Goal: Task Accomplishment & Management: Manage account settings

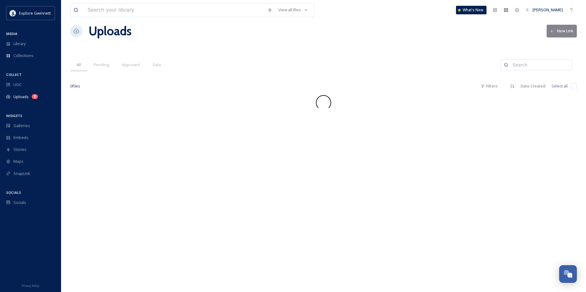
scroll to position [6, 0]
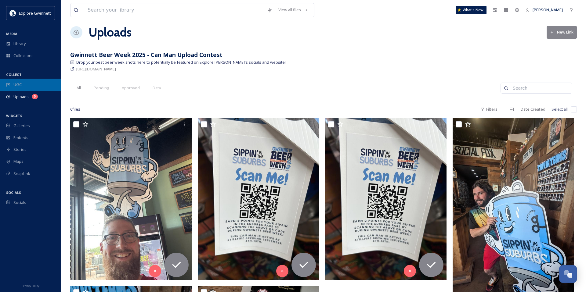
click at [19, 83] on span "UGC" at bounding box center [17, 85] width 8 height 6
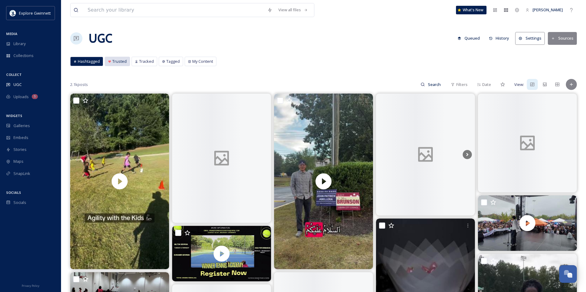
click at [117, 62] on span "Trusted" at bounding box center [119, 62] width 14 height 6
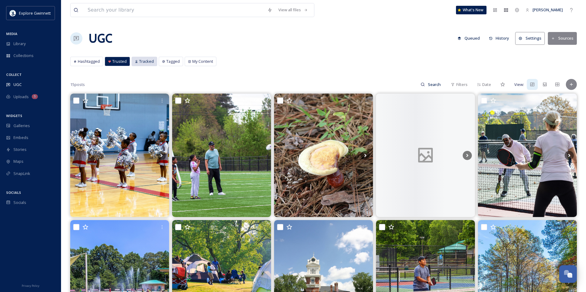
click at [139, 62] on span "Tracked" at bounding box center [146, 62] width 15 height 6
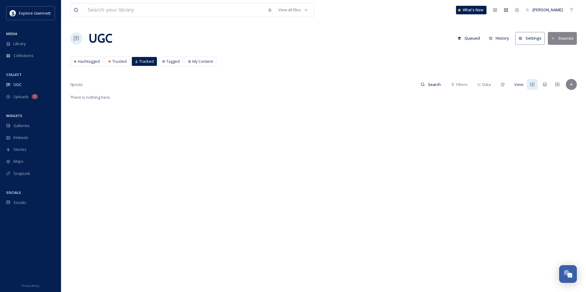
click at [532, 38] on button "Settings" at bounding box center [530, 38] width 30 height 13
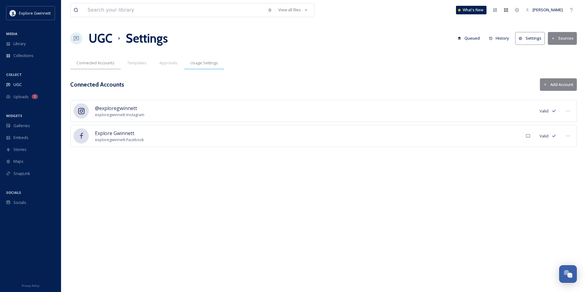
click at [199, 63] on span "Usage Settings" at bounding box center [203, 63] width 27 height 6
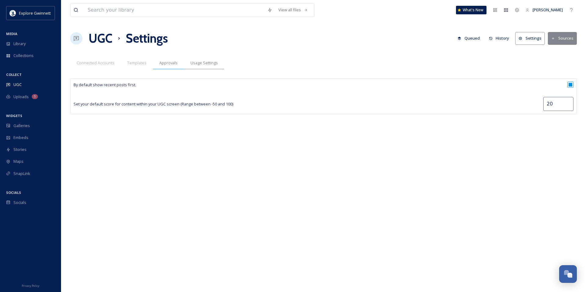
click at [171, 63] on span "Approvals" at bounding box center [168, 63] width 18 height 6
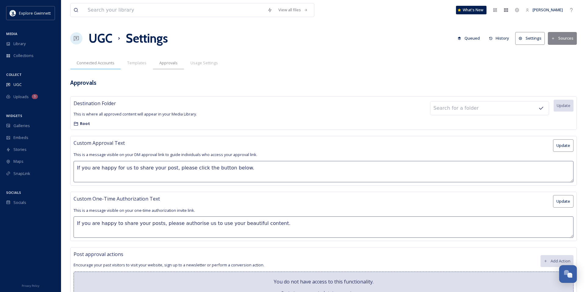
click at [95, 66] on div "Connected Accounts" at bounding box center [95, 63] width 51 height 13
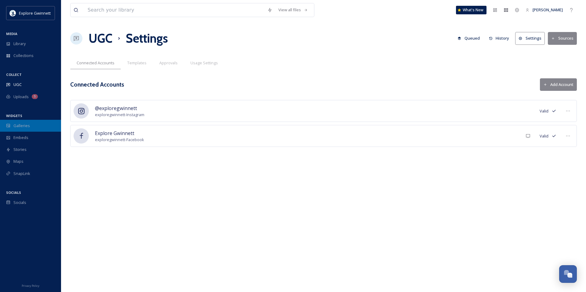
click at [21, 123] on span "Galleries" at bounding box center [21, 126] width 16 height 6
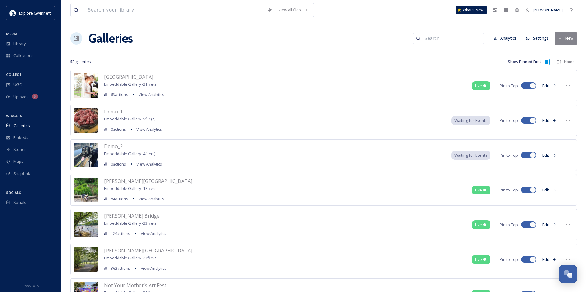
click at [566, 41] on button "New" at bounding box center [566, 38] width 22 height 13
click at [562, 66] on span "Folder" at bounding box center [567, 65] width 12 height 6
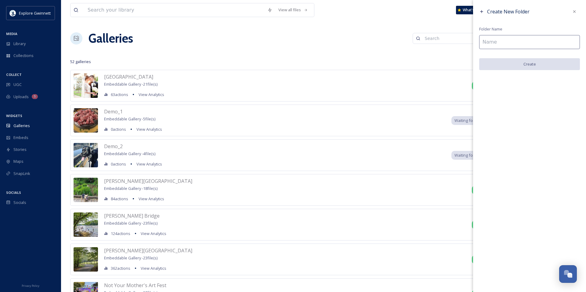
click at [521, 41] on input at bounding box center [529, 42] width 101 height 14
type input "Gwinnett Gladiators"
click at [542, 60] on button "Create" at bounding box center [529, 64] width 101 height 13
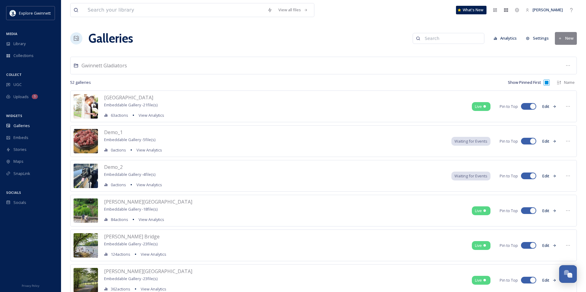
click at [534, 38] on button "Settings" at bounding box center [537, 38] width 29 height 12
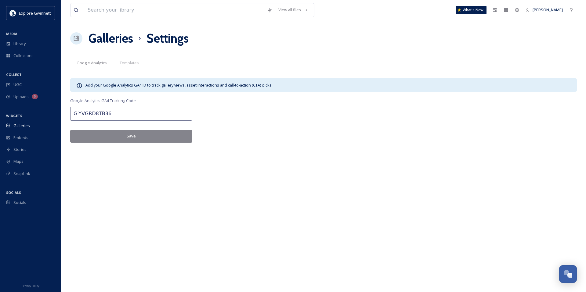
click at [111, 35] on h1 "Galleries" at bounding box center [110, 38] width 45 height 18
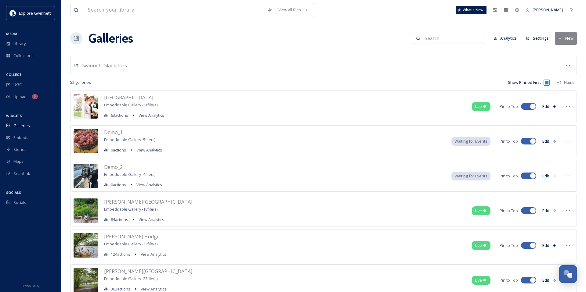
click at [562, 40] on button "New" at bounding box center [566, 38] width 22 height 13
click at [561, 51] on span "Gallery" at bounding box center [567, 53] width 13 height 6
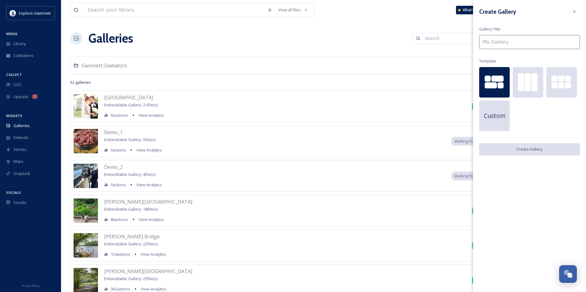
click at [532, 43] on input at bounding box center [529, 42] width 101 height 14
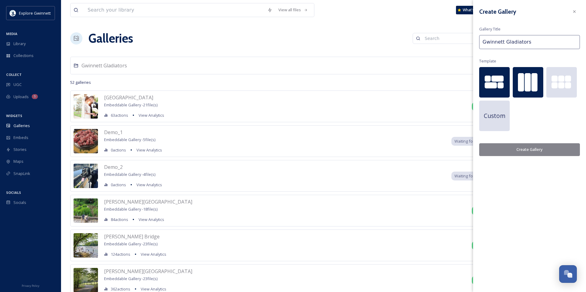
type input "Gwinnett Gladiators"
click at [526, 82] on div at bounding box center [528, 82] width 6 height 18
click at [541, 150] on button "Create Gallery" at bounding box center [529, 149] width 101 height 13
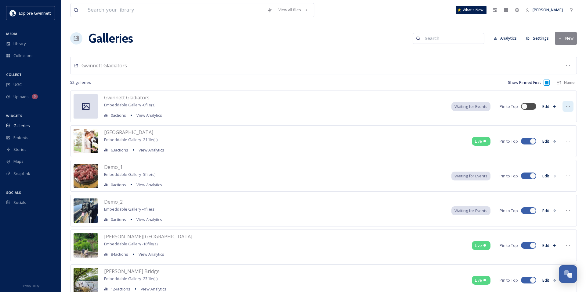
click at [566, 106] on icon at bounding box center [567, 106] width 5 height 5
click at [563, 120] on span "Edit Gallery" at bounding box center [553, 120] width 20 height 6
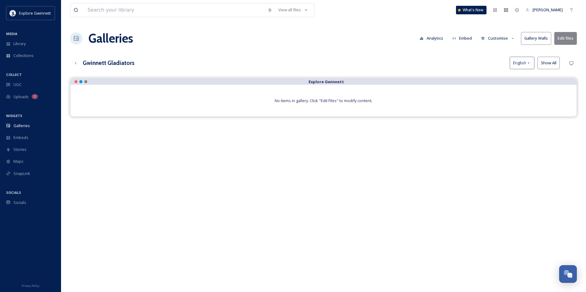
click at [570, 34] on button "Edit files" at bounding box center [565, 38] width 23 height 13
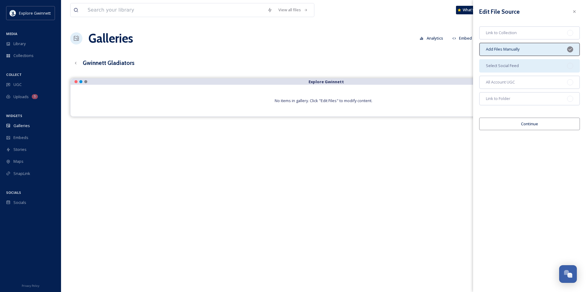
click at [570, 66] on div at bounding box center [570, 66] width 6 height 6
click at [541, 124] on button "Continue" at bounding box center [529, 124] width 101 height 13
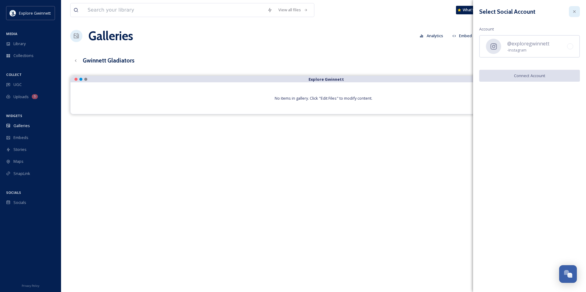
scroll to position [2, 0]
click at [574, 12] on icon at bounding box center [574, 11] width 2 height 2
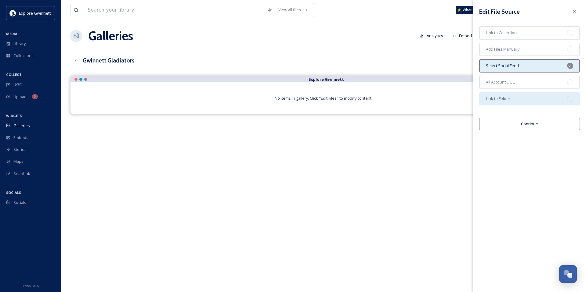
click at [548, 99] on div "Link to Folder" at bounding box center [529, 98] width 101 height 13
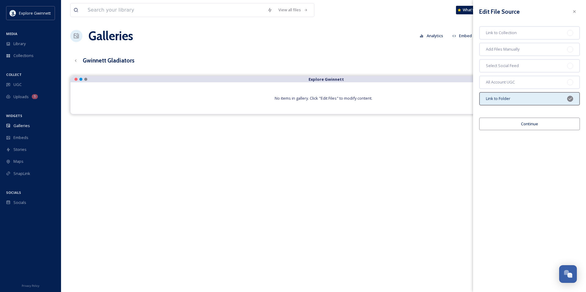
click at [536, 124] on button "Continue" at bounding box center [529, 124] width 101 height 13
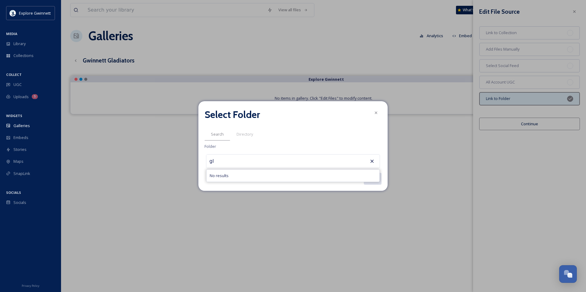
type input "g"
type input "gwinnett glad"
click at [240, 133] on span "Directory" at bounding box center [244, 135] width 16 height 6
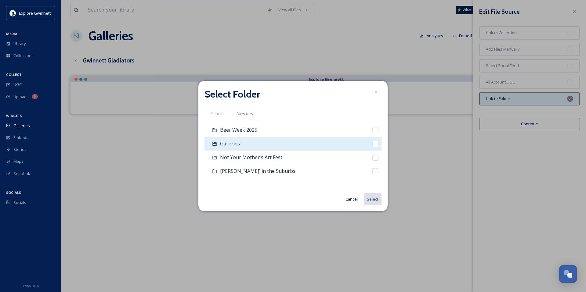
click at [338, 144] on div "Galleries" at bounding box center [292, 144] width 177 height 14
click at [375, 145] on input "checkbox" at bounding box center [375, 144] width 6 height 6
checkbox input "true"
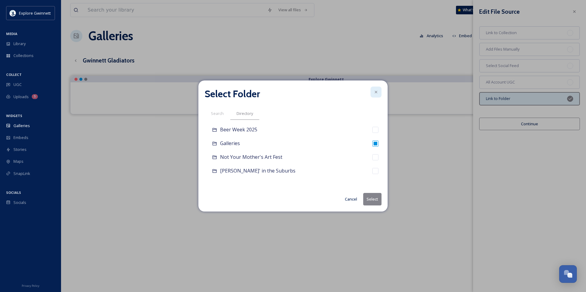
click at [376, 94] on icon at bounding box center [375, 92] width 5 height 5
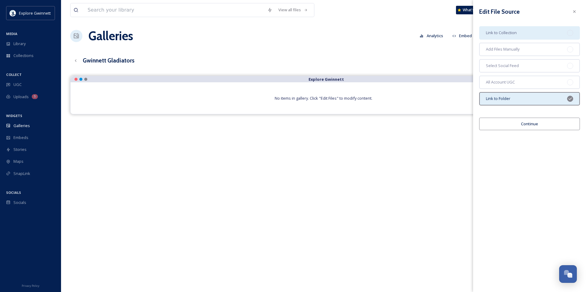
click at [571, 36] on div "Link to Collection" at bounding box center [529, 32] width 101 height 13
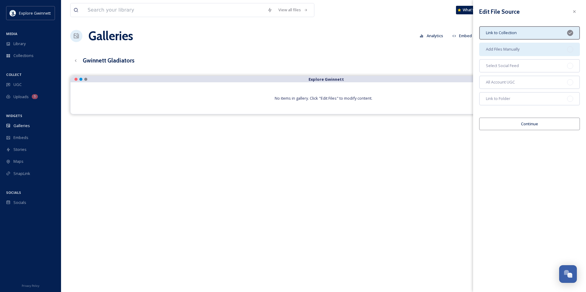
click at [570, 50] on div at bounding box center [570, 49] width 6 height 6
click at [539, 126] on button "Continue" at bounding box center [529, 124] width 101 height 13
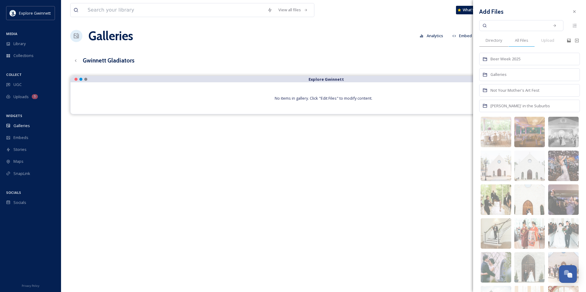
click at [524, 41] on span "All Files" at bounding box center [521, 41] width 13 height 6
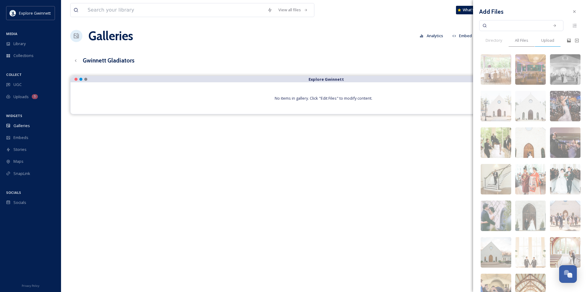
click at [550, 41] on span "Upload" at bounding box center [547, 41] width 13 height 6
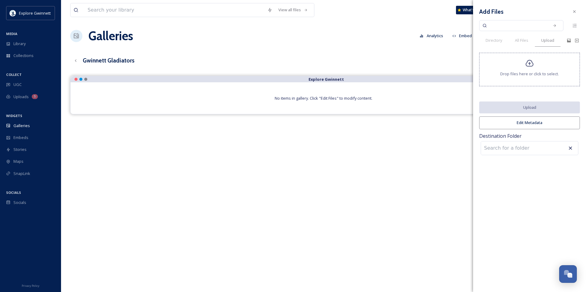
click at [537, 69] on div "Drop files here or click to select." at bounding box center [529, 70] width 101 height 34
click at [573, 10] on icon at bounding box center [574, 11] width 2 height 2
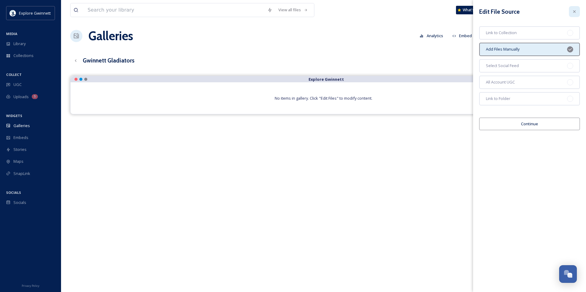
click at [572, 11] on icon at bounding box center [574, 11] width 5 height 5
